Goal: Information Seeking & Learning: Learn about a topic

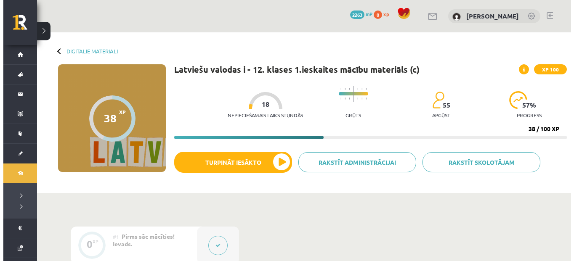
scroll to position [401, 0]
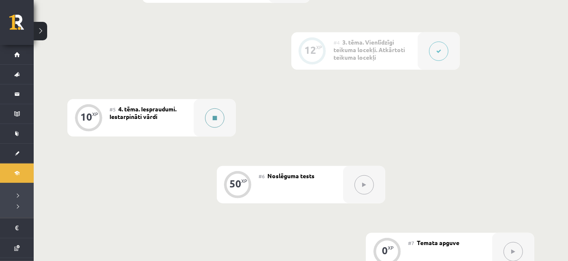
click at [205, 114] on button at bounding box center [214, 118] width 19 height 19
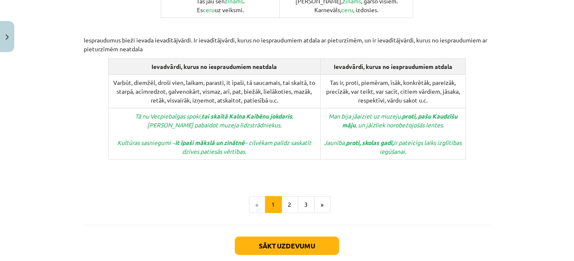
scroll to position [462, 0]
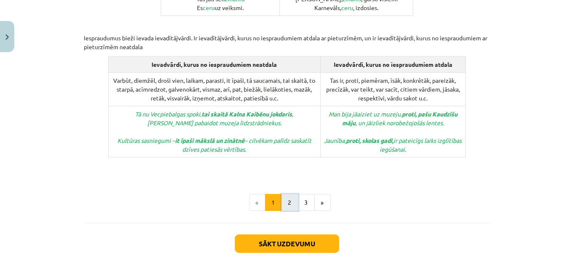
click at [290, 194] on button "2" at bounding box center [289, 202] width 17 height 17
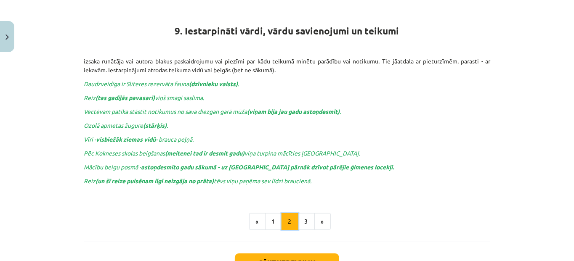
scroll to position [150, 0]
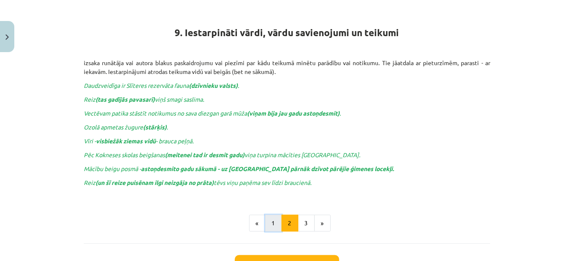
click at [268, 217] on button "1" at bounding box center [273, 223] width 17 height 17
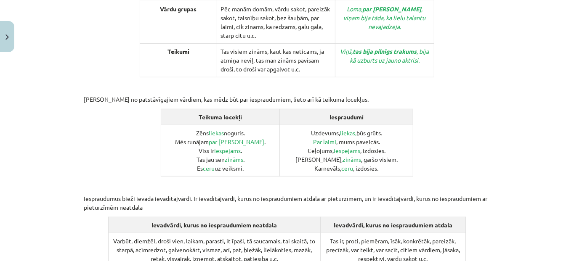
scroll to position [303, 0]
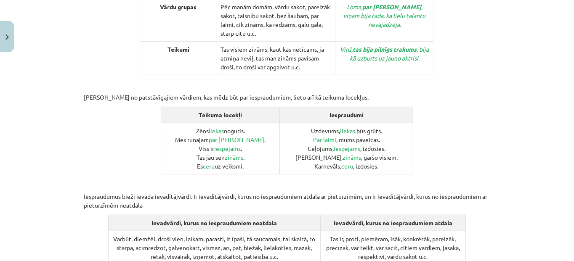
click at [563, 192] on div "Mācību tēma: Latviešu valodas i - 12. klases 1.ieskaites mācību materiāls (c) #…" at bounding box center [287, 130] width 574 height 261
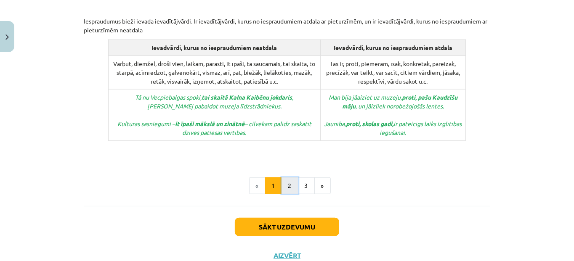
click at [287, 178] on button "2" at bounding box center [289, 186] width 17 height 17
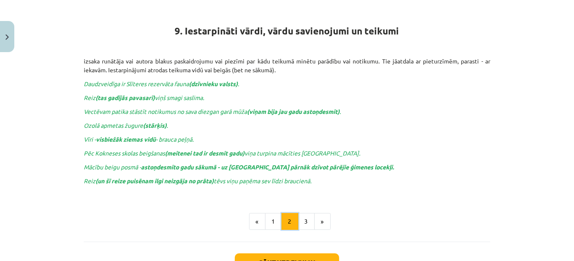
scroll to position [150, 0]
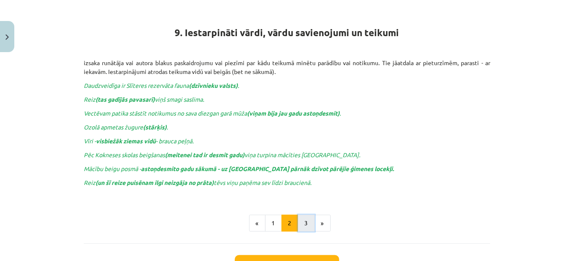
click at [303, 219] on button "3" at bounding box center [306, 223] width 17 height 17
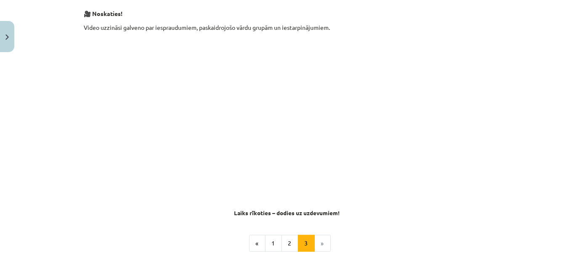
click at [493, 33] on div "Mācību tēma: Latviešu valodas i - 12. klases 1.ieskaites mācību materiāls (c) #…" at bounding box center [287, 130] width 574 height 261
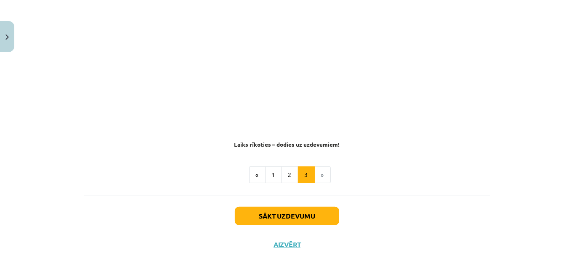
scroll to position [222, 0]
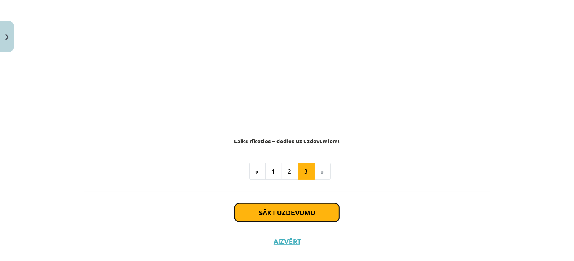
click at [274, 217] on button "Sākt uzdevumu" at bounding box center [287, 213] width 104 height 19
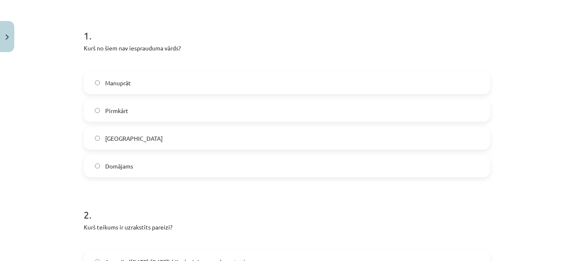
scroll to position [158, 0]
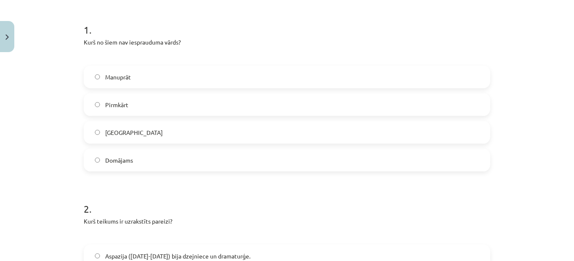
click at [268, 100] on label "Pirmkārt" at bounding box center [287, 104] width 405 height 21
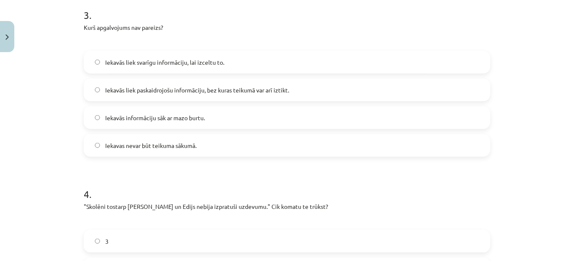
scroll to position [533, 0]
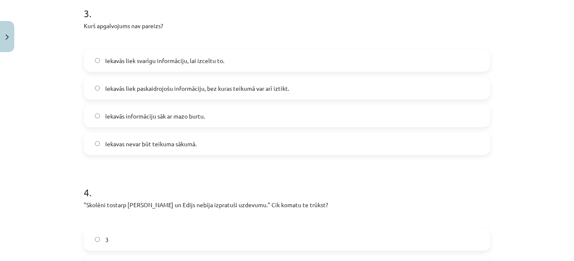
click at [361, 92] on label "Iekavās liek paskaidrojošu informāciju, bez kuras teikumā var arī iztikt." at bounding box center [287, 88] width 405 height 21
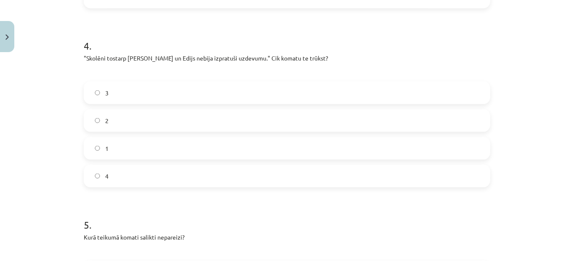
scroll to position [678, 0]
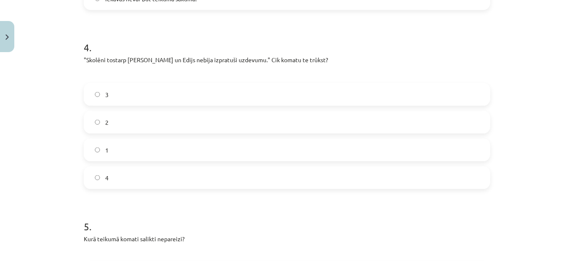
click at [227, 125] on label "2" at bounding box center [287, 122] width 405 height 21
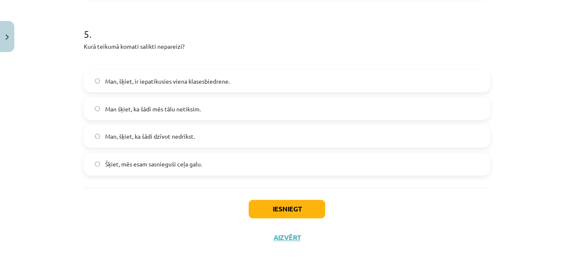
scroll to position [865, 0]
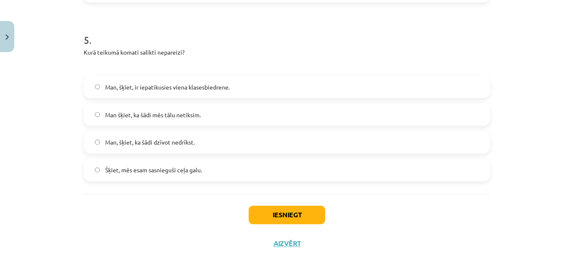
click at [259, 139] on label "Man, šķiet, ka šādi dzīvot nedrīkst." at bounding box center [287, 142] width 405 height 21
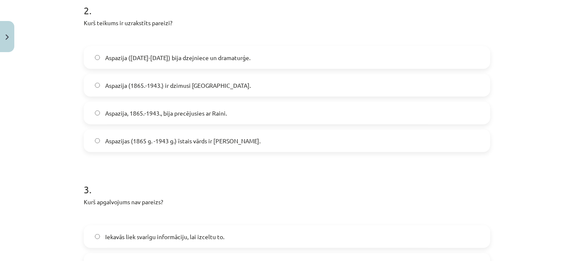
scroll to position [353, 0]
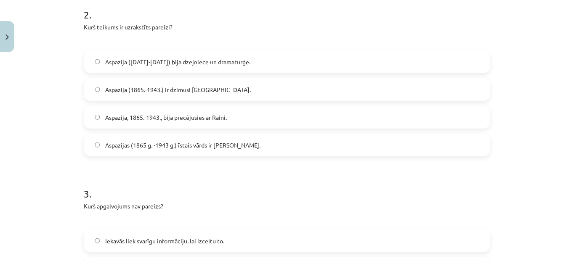
click at [291, 61] on label "Aspazija ([DATE]-[DATE]) bija dzejniece un dramaturģe." at bounding box center [287, 61] width 405 height 21
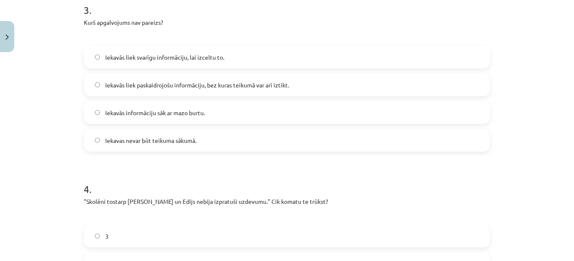
scroll to position [549, 0]
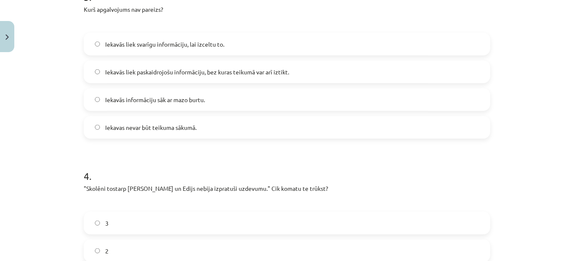
click at [228, 43] on label "Iekavās liek svarīgu informāciju, lai izceltu to." at bounding box center [287, 44] width 405 height 21
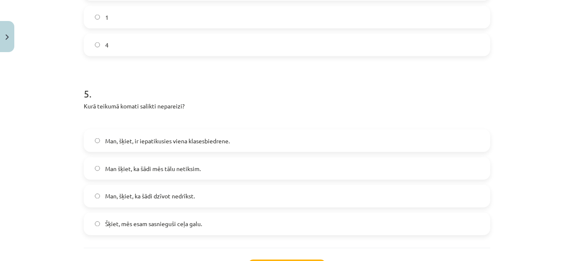
scroll to position [882, 0]
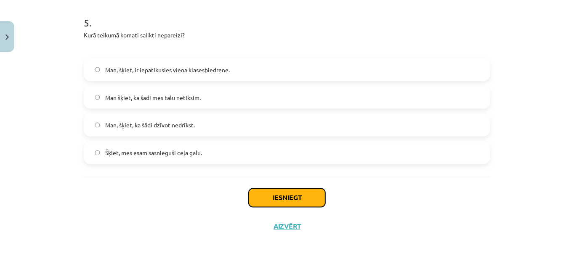
click at [289, 193] on button "Iesniegt" at bounding box center [287, 198] width 77 height 19
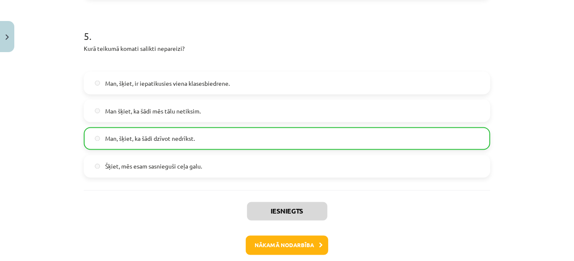
scroll to position [909, 0]
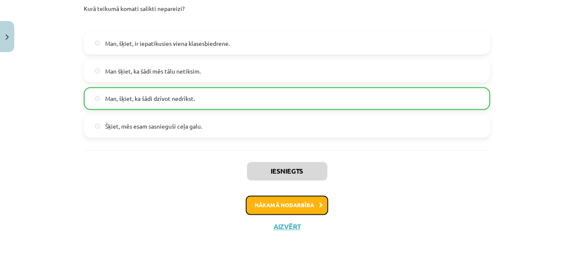
click at [314, 201] on button "Nākamā nodarbība" at bounding box center [287, 205] width 82 height 19
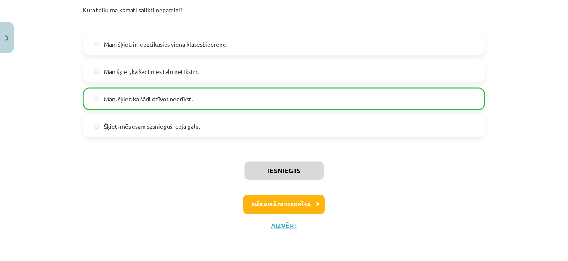
scroll to position [13, 0]
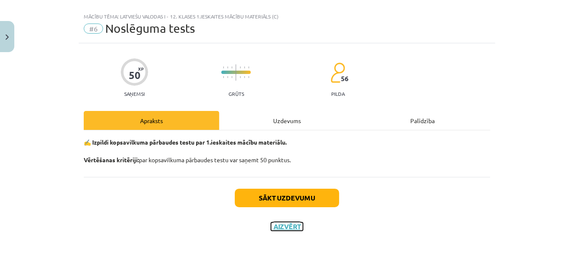
click at [285, 228] on button "Aizvērt" at bounding box center [287, 227] width 32 height 8
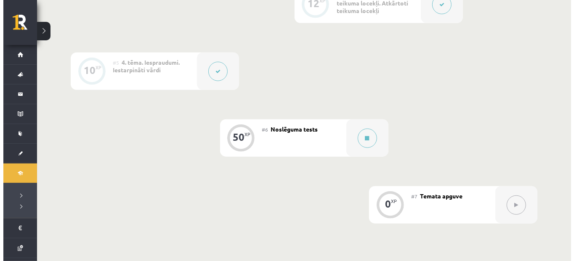
scroll to position [454, 0]
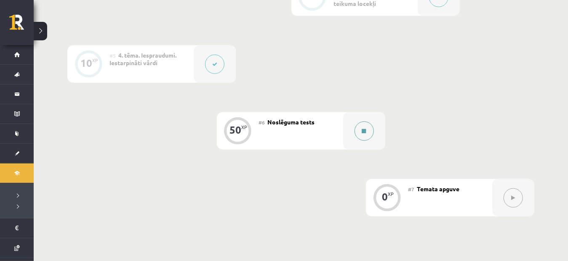
click at [363, 122] on button at bounding box center [363, 131] width 19 height 19
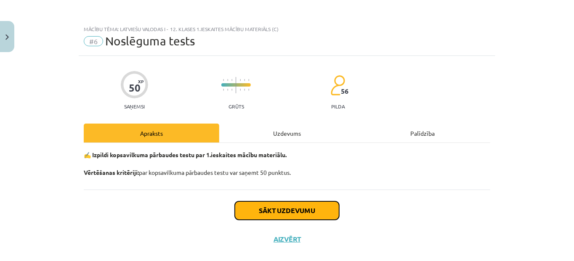
click at [279, 204] on button "Sākt uzdevumu" at bounding box center [287, 211] width 104 height 19
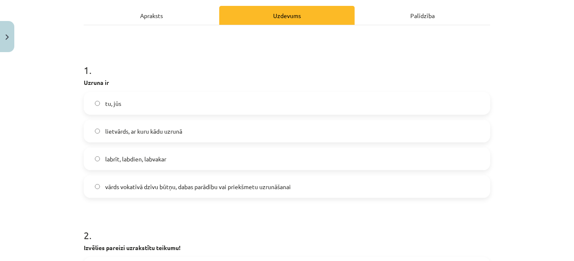
scroll to position [139, 0]
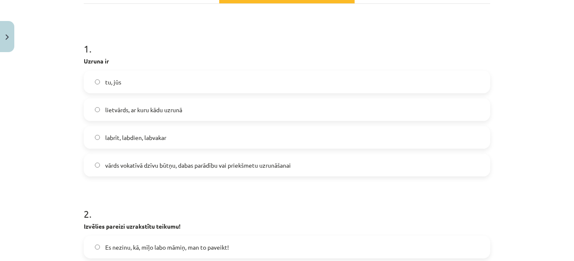
click at [343, 175] on label "vārds vokatīvā dzīvu būtņu, dabas parādību vai priekšmetu uzrunāšanai" at bounding box center [287, 165] width 405 height 21
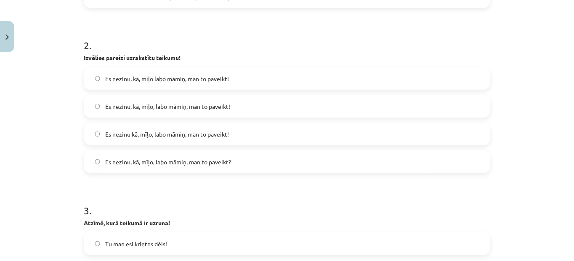
scroll to position [320, 0]
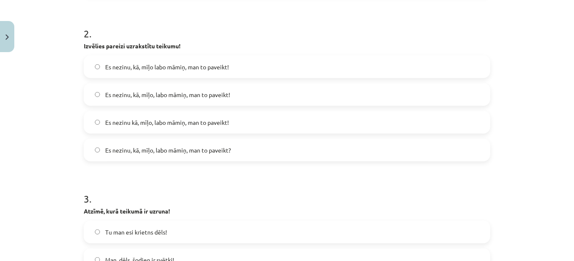
click at [202, 148] on span "Es nezinu, kā, mīļo, labo māmiņ, man to paveikt?" at bounding box center [168, 150] width 126 height 9
click at [204, 128] on label "Es nezinu kā, mīļo, labo māmiņ, man to paveikt!" at bounding box center [287, 122] width 405 height 21
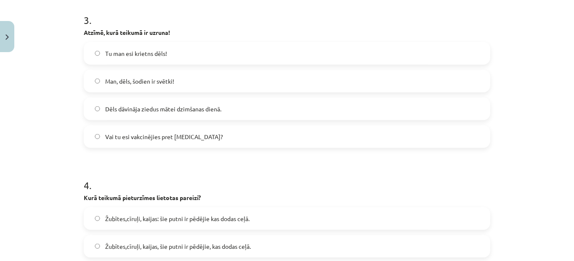
scroll to position [496, 0]
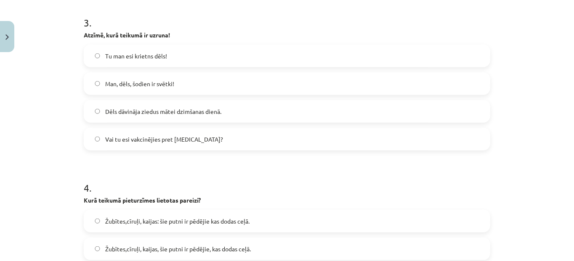
click at [228, 85] on label "Man, dēls, šodien ir svētki!" at bounding box center [287, 83] width 405 height 21
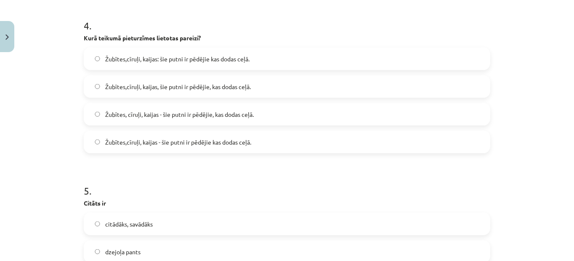
scroll to position [663, 0]
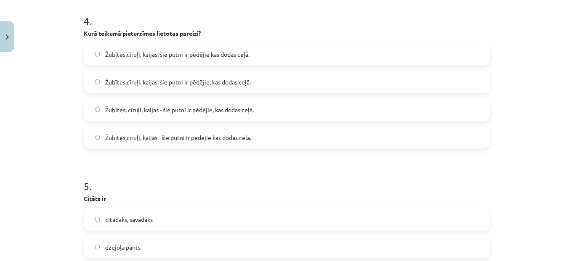
click at [271, 111] on label "Žubītes, cīruļi, kaijas - šie putni ir pēdējie, kas dodas ceļā." at bounding box center [287, 109] width 405 height 21
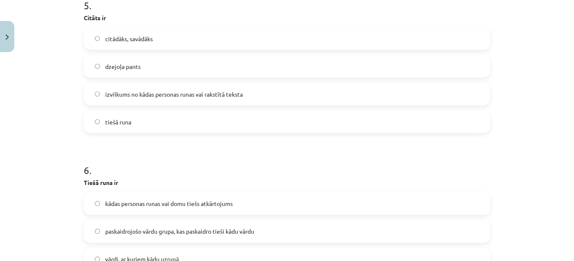
scroll to position [839, 0]
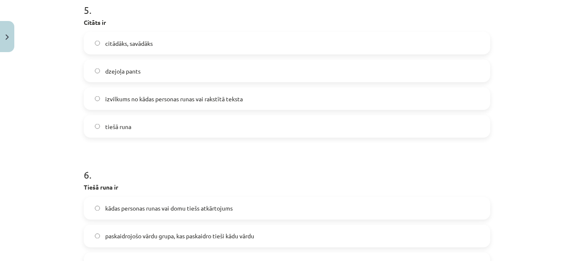
click at [329, 93] on label "izvilkums no kādas personas runas vai rakstītā teksta" at bounding box center [287, 98] width 405 height 21
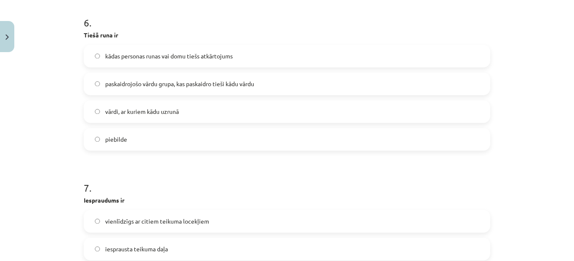
scroll to position [997, 0]
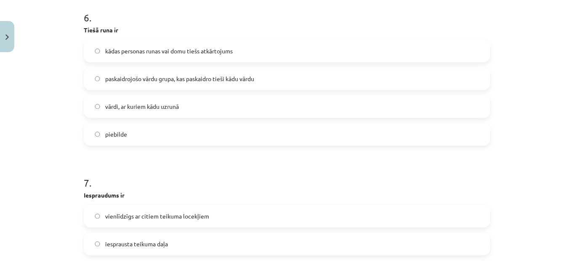
click at [257, 51] on label "kādas personas runas vai domu tiešs atkārtojums" at bounding box center [287, 51] width 405 height 21
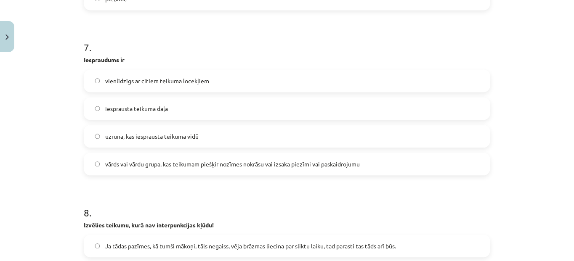
scroll to position [1144, 0]
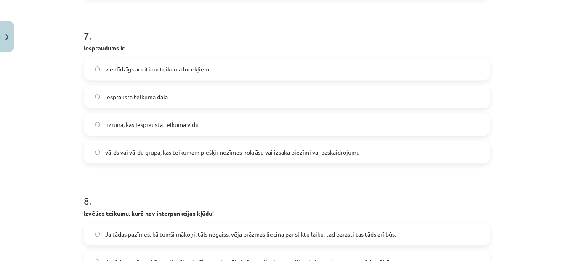
click at [336, 156] on label "vārds vai vārdu grupa, kas teikumam piešķir nozīmes nokrāsu vai izsaka piezīmi …" at bounding box center [287, 152] width 405 height 21
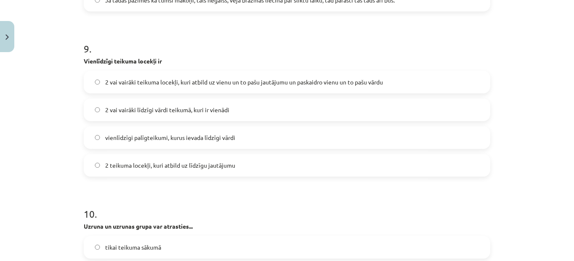
scroll to position [1464, 0]
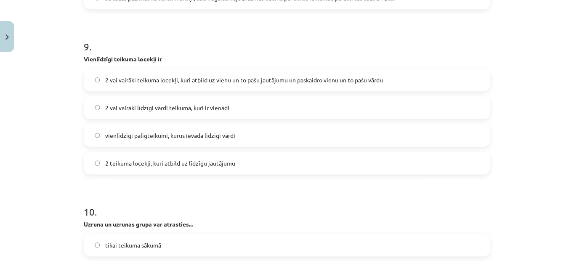
click at [303, 78] on span "2 vai vairāki teikuma locekļi, kuri atbild uz vienu un to pašu jautājumu un pas…" at bounding box center [244, 80] width 278 height 9
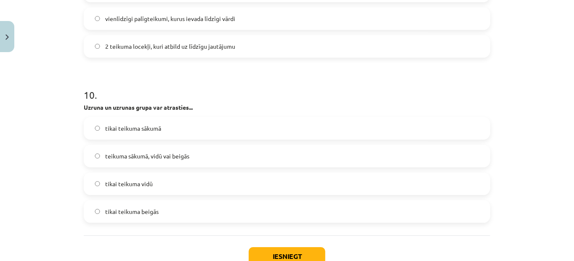
scroll to position [1602, 0]
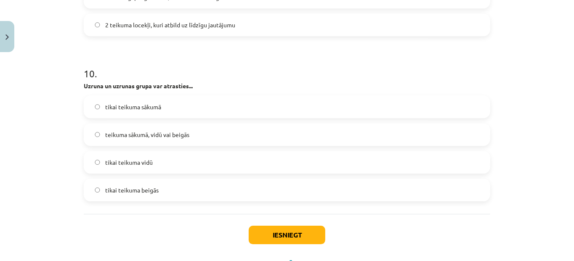
click at [232, 134] on label "teikuma sākumā, vidū vai beigās" at bounding box center [287, 134] width 405 height 21
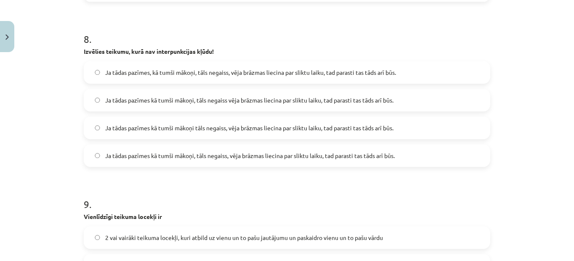
scroll to position [1300, 0]
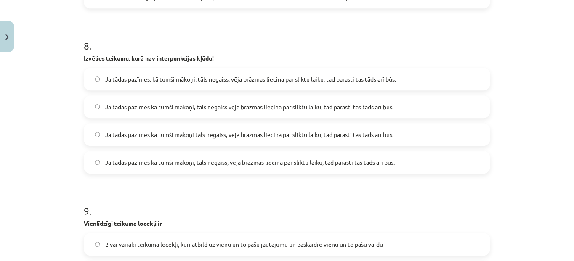
click at [297, 162] on span "Ja tādas pazīmes kā tumši mākoņi, tāls negaiss, vēja brāzmas liecina par sliktu…" at bounding box center [249, 162] width 289 height 9
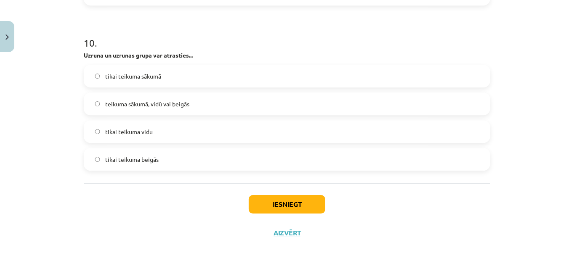
scroll to position [1639, 0]
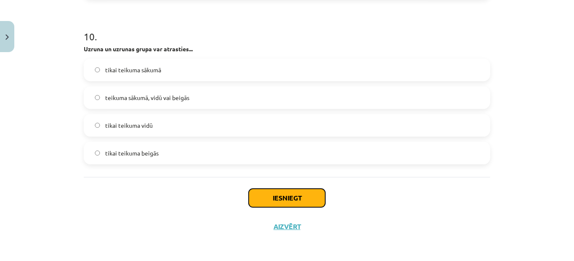
click at [299, 200] on button "Iesniegt" at bounding box center [287, 198] width 77 height 19
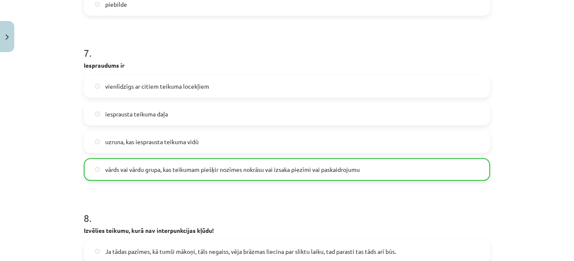
scroll to position [1666, 0]
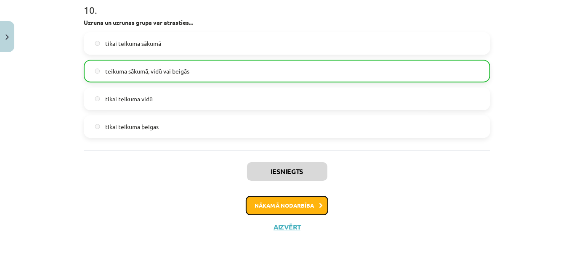
click at [304, 212] on button "Nākamā nodarbība" at bounding box center [287, 205] width 82 height 19
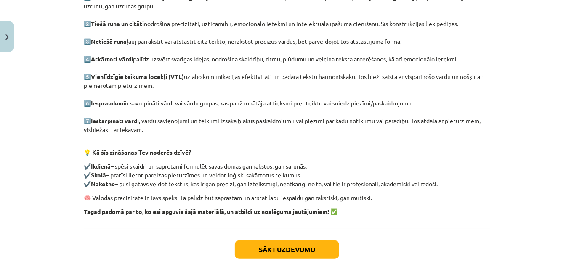
scroll to position [202, 0]
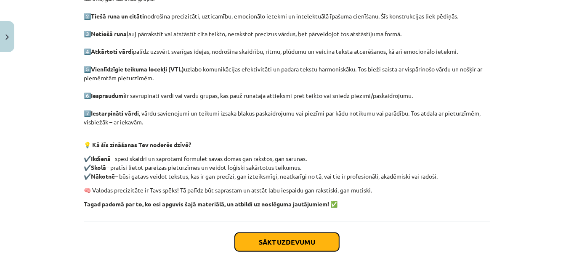
click at [311, 233] on button "Sākt uzdevumu" at bounding box center [287, 242] width 104 height 19
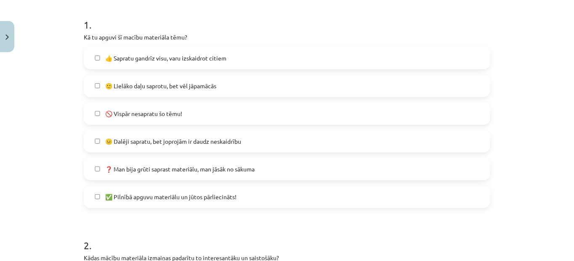
scroll to position [165, 0]
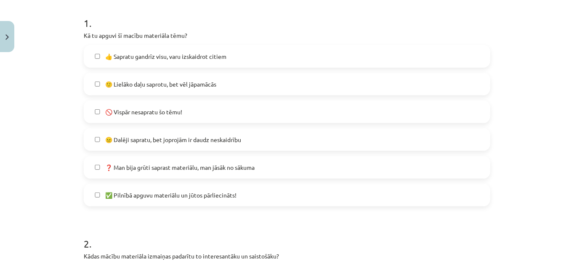
click at [225, 82] on label "🙂 Lielāko daļu saprotu, bet vēl jāpamācās" at bounding box center [287, 84] width 405 height 21
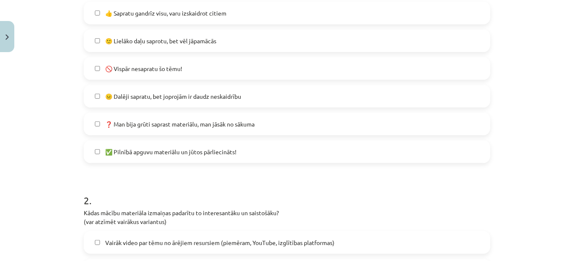
scroll to position [211, 0]
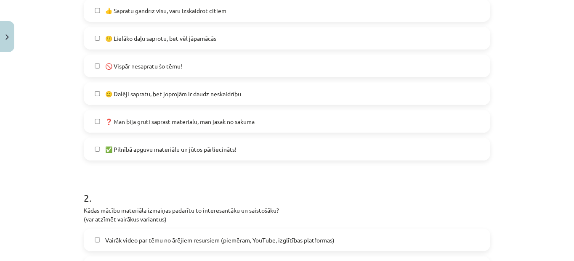
click at [287, 154] on label "✅ Pilnībā apguvu materiālu un jūtos pārliecināts!" at bounding box center [287, 149] width 405 height 21
click at [211, 40] on span "🙂 Lielāko daļu saprotu, bet vēl jāpamācās" at bounding box center [160, 38] width 111 height 9
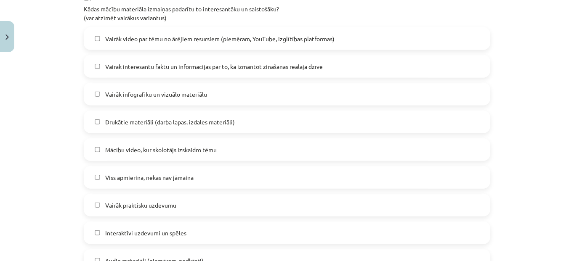
scroll to position [413, 0]
click at [332, 117] on label "Drukātie materiāli (darba lapas, izdales materiāli)" at bounding box center [287, 121] width 405 height 21
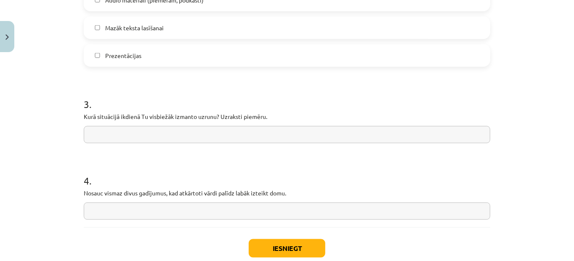
scroll to position [676, 0]
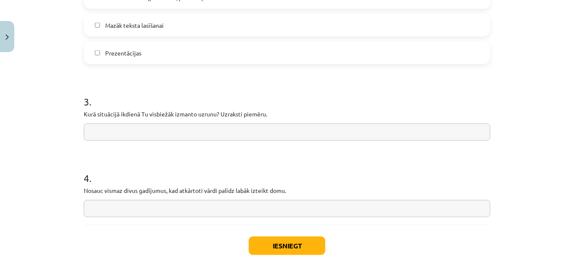
click at [371, 52] on label "Prezentācijas" at bounding box center [287, 52] width 405 height 21
click at [225, 134] on input "text" at bounding box center [287, 132] width 406 height 17
type input "**********"
click at [140, 208] on input "text" at bounding box center [287, 208] width 406 height 17
type input "**********"
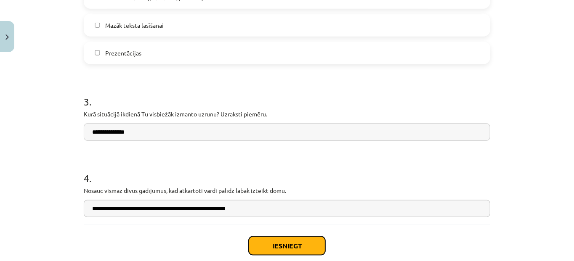
click at [271, 246] on button "Iesniegt" at bounding box center [287, 246] width 77 height 19
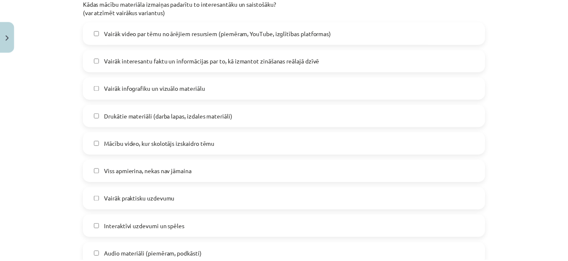
scroll to position [724, 0]
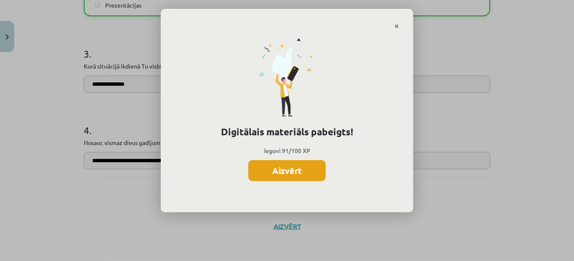
click at [305, 173] on button "Aizvērt" at bounding box center [286, 170] width 77 height 21
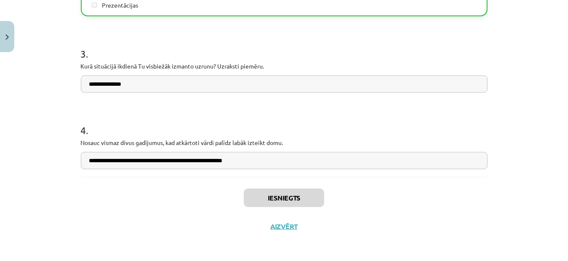
click at [280, 230] on div "Iesniegts Aizvērt" at bounding box center [284, 206] width 406 height 59
click at [280, 225] on button "Aizvērt" at bounding box center [284, 227] width 32 height 8
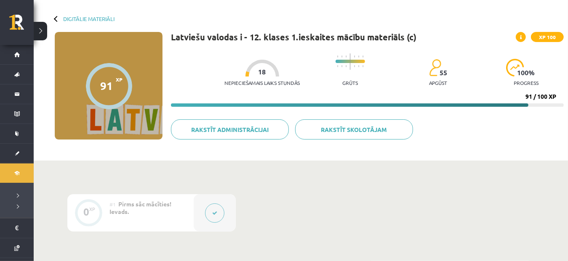
scroll to position [32, 0]
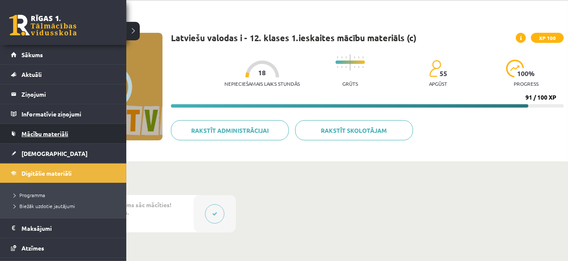
click at [40, 135] on span "Mācību materiāli" at bounding box center [44, 134] width 47 height 8
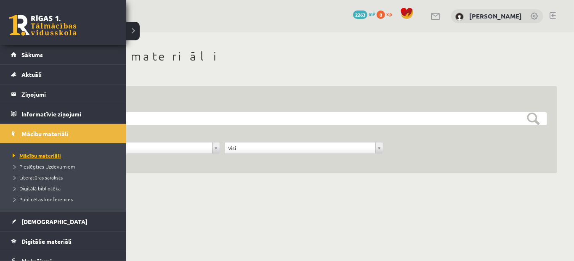
click at [33, 154] on span "Mācību materiāli" at bounding box center [36, 155] width 50 height 7
click at [61, 239] on span "Digitālie materiāli" at bounding box center [46, 242] width 50 height 8
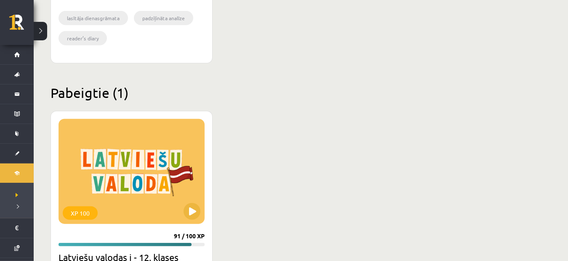
scroll to position [413, 0]
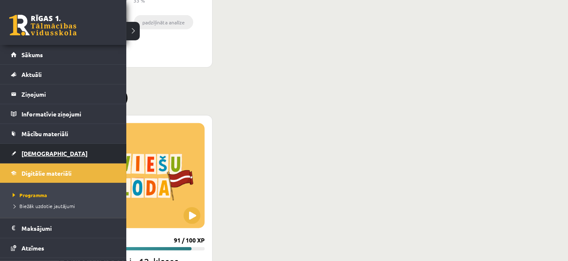
click at [32, 155] on span "[DEMOGRAPHIC_DATA]" at bounding box center [54, 154] width 66 height 8
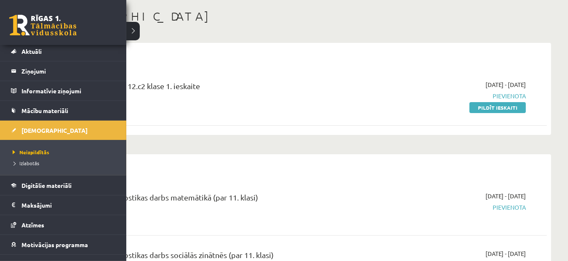
scroll to position [54, 0]
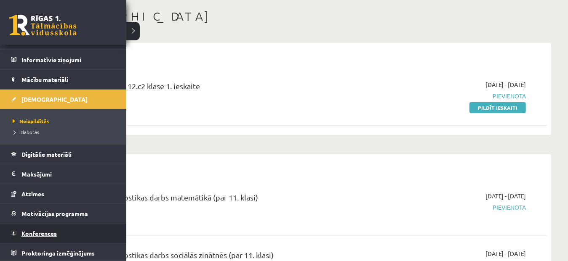
click at [40, 231] on span "Konferences" at bounding box center [38, 234] width 35 height 8
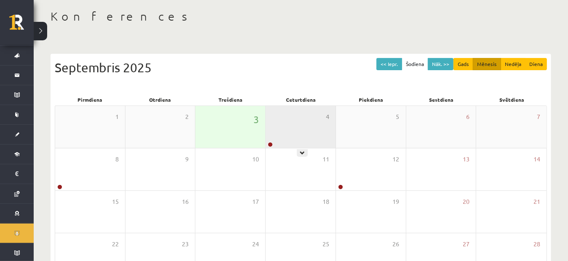
click at [305, 137] on div "4" at bounding box center [300, 127] width 70 height 42
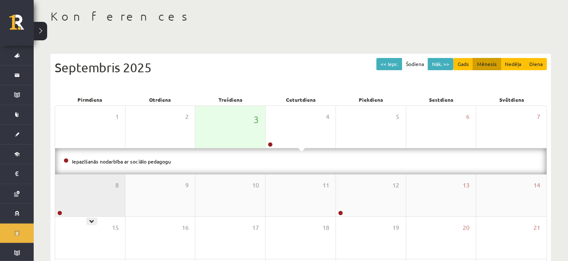
click at [113, 193] on div "8" at bounding box center [90, 196] width 70 height 42
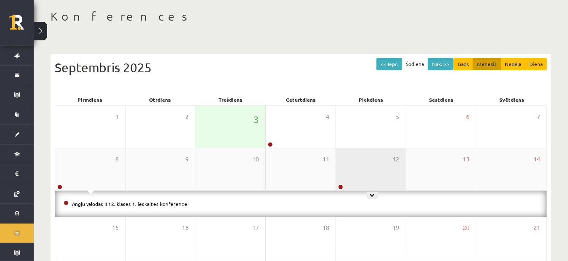
click at [364, 172] on div "12" at bounding box center [371, 170] width 70 height 42
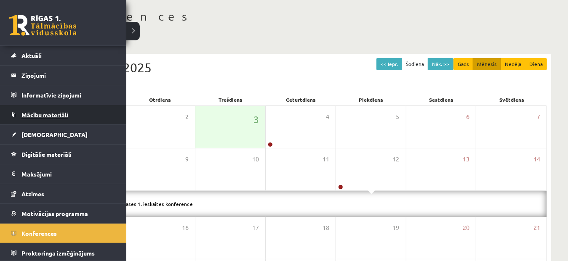
click at [40, 117] on link "Mācību materiāli" at bounding box center [63, 114] width 105 height 19
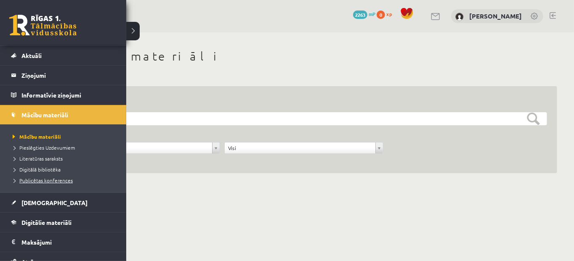
click at [27, 178] on span "Publicētas konferences" at bounding box center [42, 180] width 62 height 7
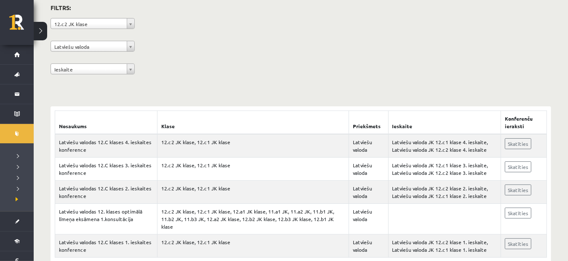
scroll to position [88, 0]
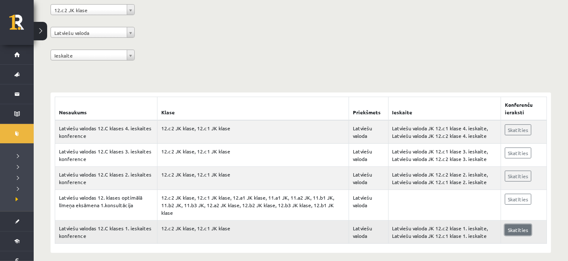
click at [522, 225] on link "Skatīties" at bounding box center [517, 230] width 27 height 11
click at [500, 39] on div "**********" at bounding box center [300, 26] width 500 height 77
